Goal: Transaction & Acquisition: Subscribe to service/newsletter

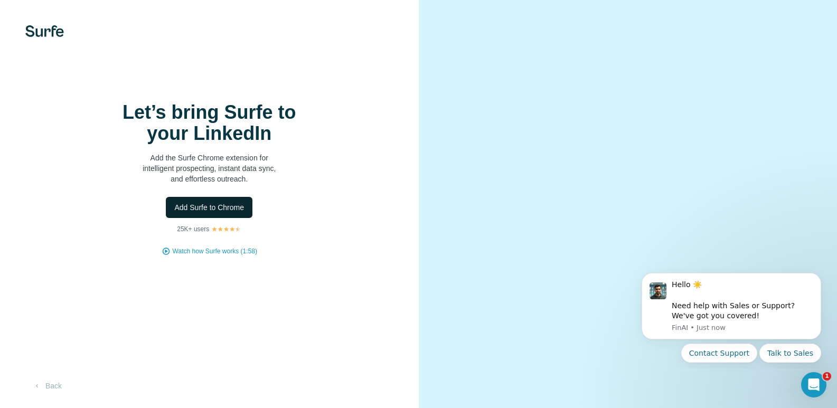
click at [230, 213] on span "Add Surfe to Chrome" at bounding box center [209, 207] width 70 height 11
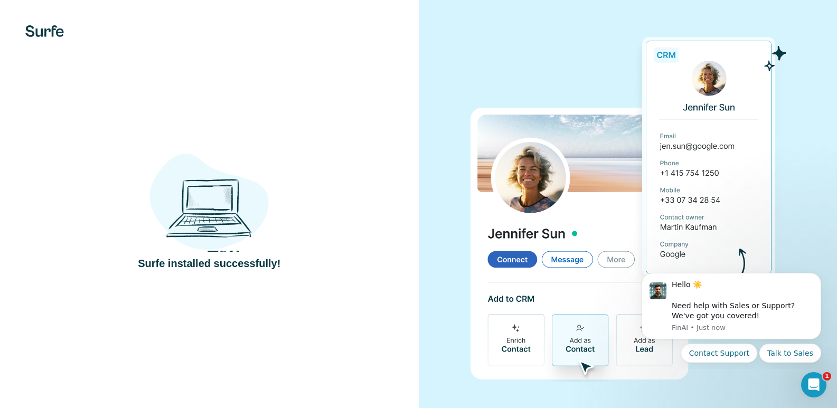
click at [318, 93] on div "Surfe installed successfully!" at bounding box center [209, 206] width 419 height 412
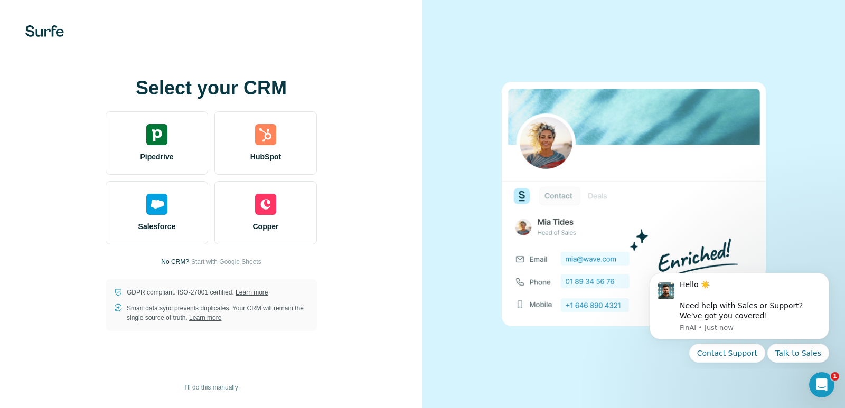
drag, startPoint x: 225, startPoint y: 263, endPoint x: 413, endPoint y: 263, distance: 188.4
click at [413, 263] on div "Select your CRM Pipedrive HubSpot Salesforce Copper No CRM? Start with Google S…" at bounding box center [211, 204] width 422 height 408
click at [219, 387] on span "I’ll do this manually" at bounding box center [210, 388] width 53 height 10
click at [207, 387] on span "I’ll do this manually" at bounding box center [210, 388] width 53 height 10
click at [207, 385] on span "I’ll do this manually" at bounding box center [210, 388] width 53 height 10
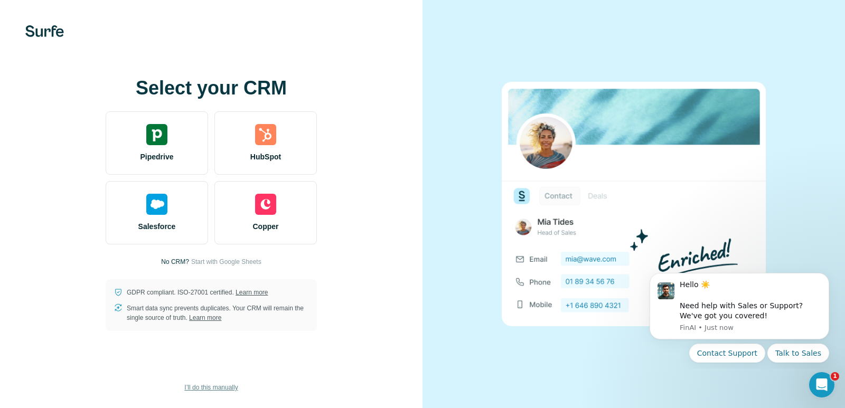
click at [207, 385] on span "I’ll do this manually" at bounding box center [210, 388] width 53 height 10
click at [239, 261] on span "Start with Google Sheets" at bounding box center [226, 262] width 70 height 10
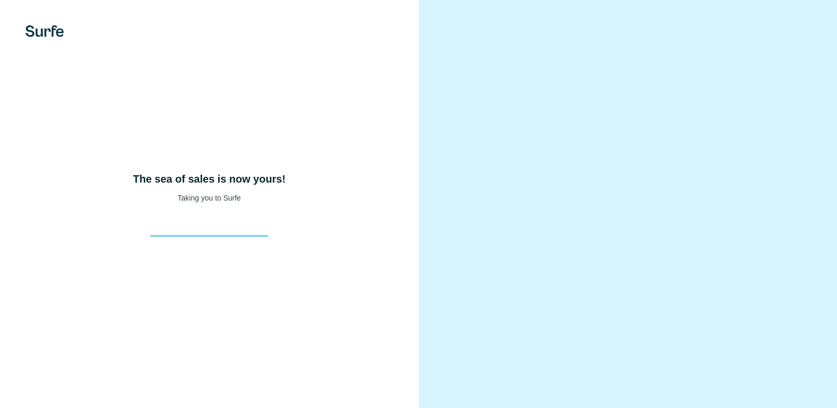
scroll to position [43, 0]
